Goal: Task Accomplishment & Management: Manage account settings

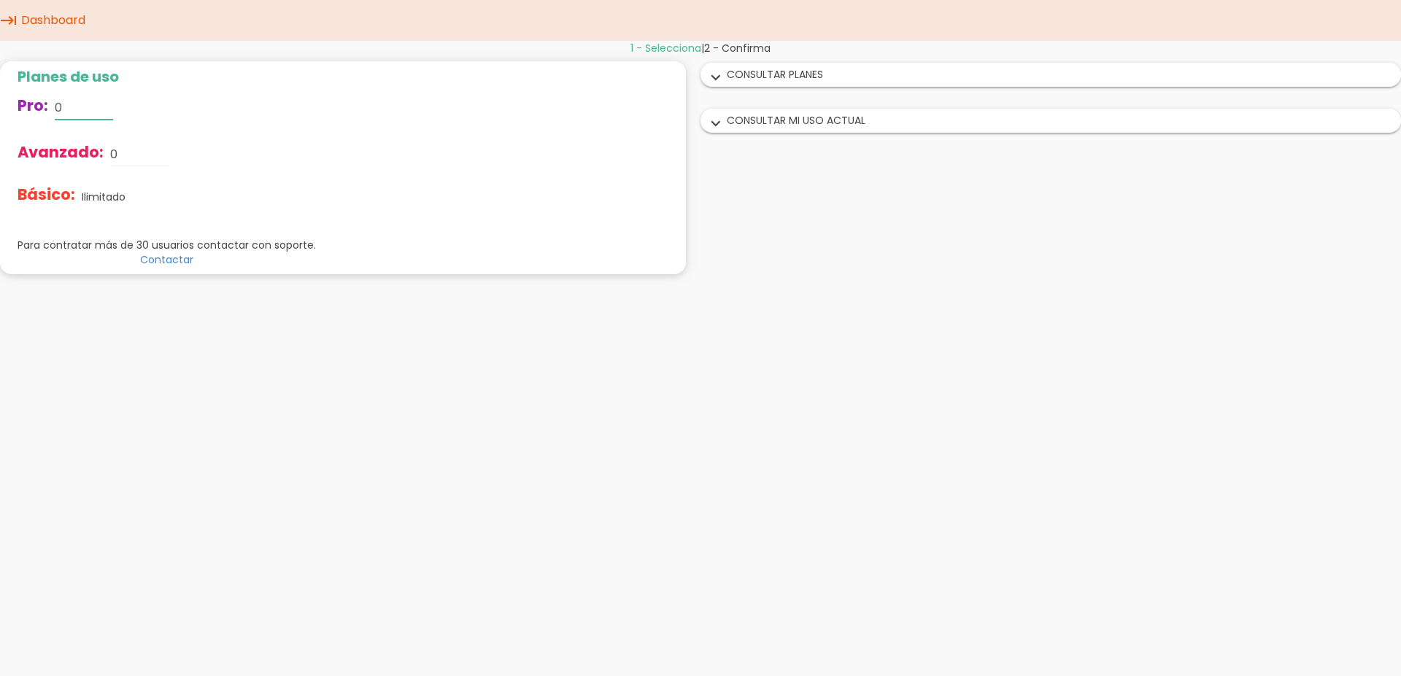
click at [62, 104] on input "0" at bounding box center [84, 107] width 58 height 23
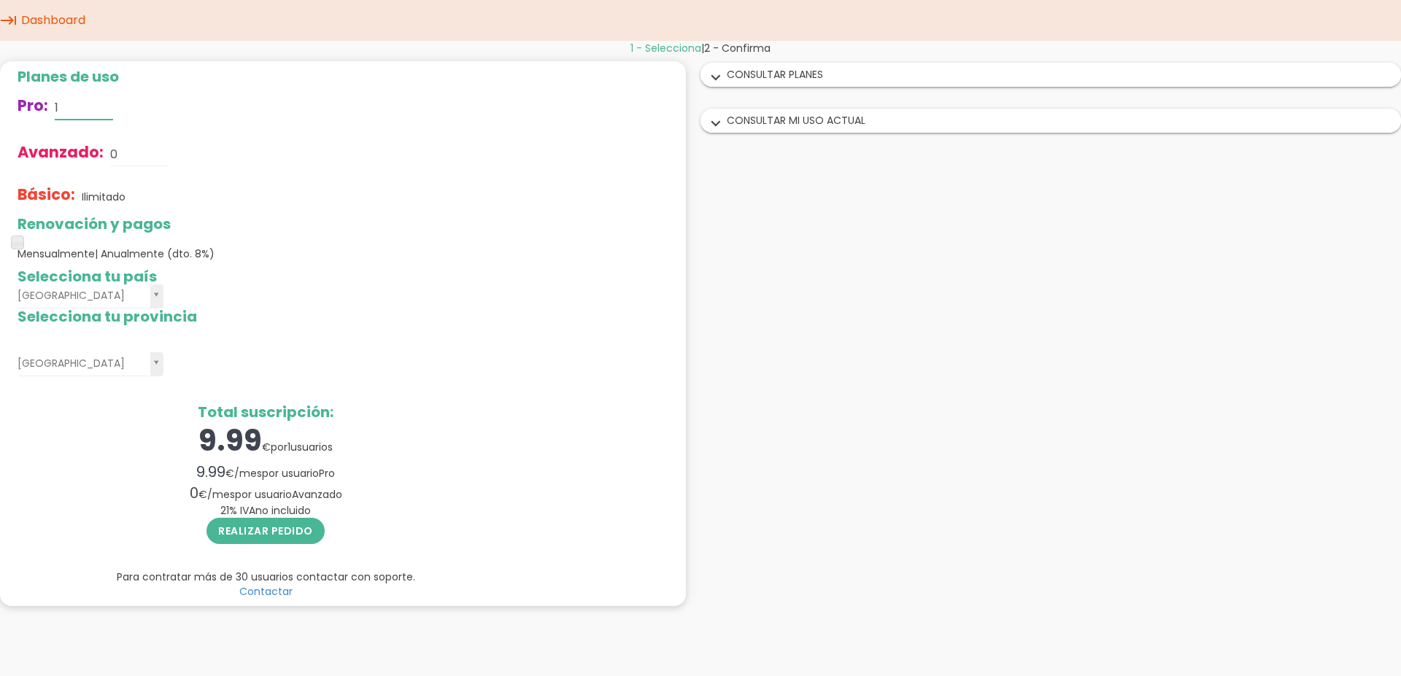
type input "1"
click at [117, 142] on div "Avanzado: 0" at bounding box center [266, 154] width 496 height 47
click at [118, 151] on input "0" at bounding box center [139, 154] width 58 height 23
type input "1"
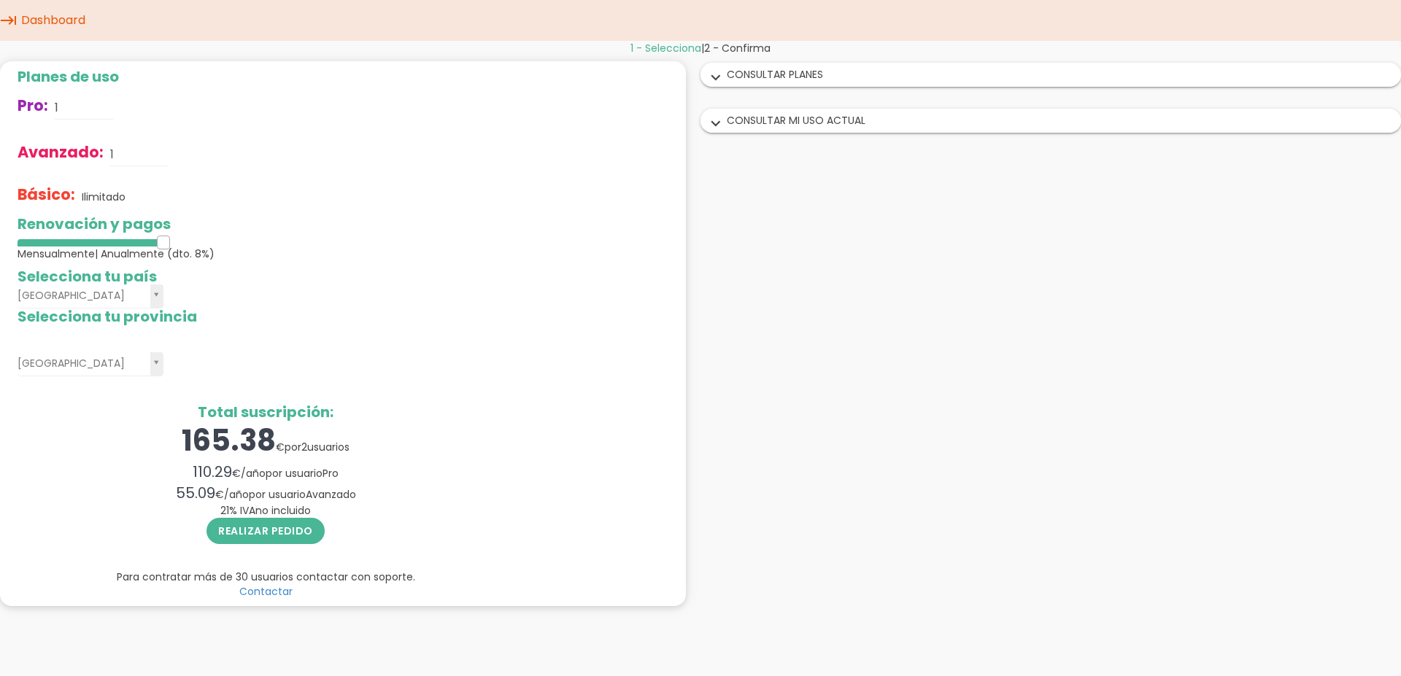
drag, startPoint x: 17, startPoint y: 242, endPoint x: 386, endPoint y: 243, distance: 369.2
click at [386, 243] on div "Renovación y pagos Mensualmente | Anualmente (dto. 8%)" at bounding box center [266, 238] width 496 height 45
drag, startPoint x: 163, startPoint y: 244, endPoint x: 13, endPoint y: 236, distance: 150.6
click at [13, 236] on span at bounding box center [17, 242] width 13 height 13
